Goal: Task Accomplishment & Management: Manage account settings

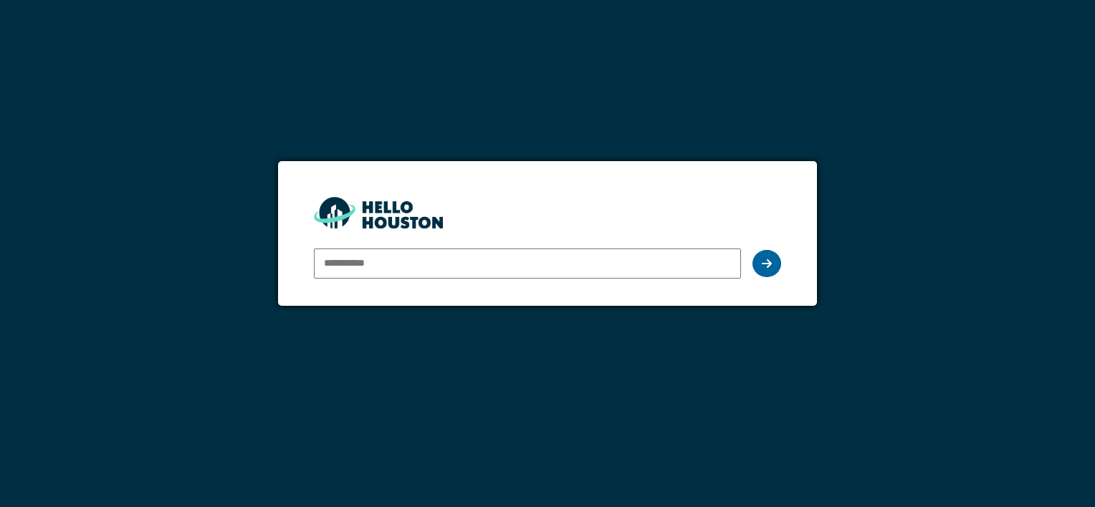
type input "**********"
click at [767, 260] on icon at bounding box center [767, 263] width 10 height 11
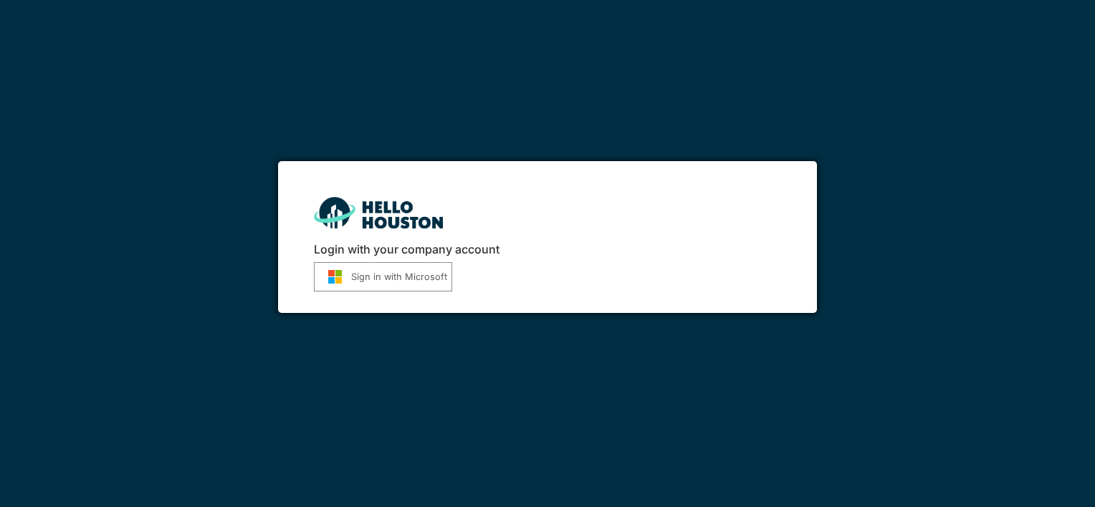
click at [411, 271] on button "Sign in with Microsoft" at bounding box center [383, 276] width 138 height 29
